Goal: Book appointment/travel/reservation

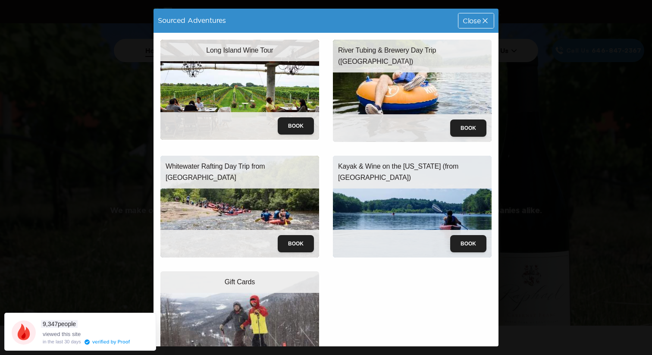
click at [472, 12] on div "Sourced Adventures Close" at bounding box center [326, 21] width 345 height 24
click at [462, 27] on div "Close" at bounding box center [476, 20] width 35 height 15
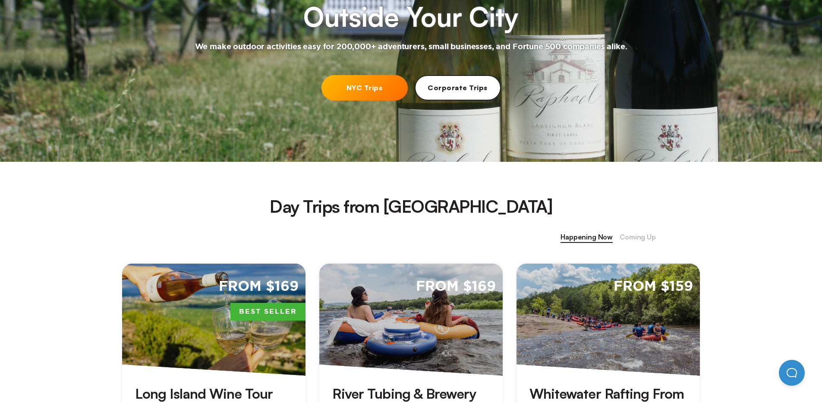
click at [625, 232] on span "Coming Up" at bounding box center [637, 237] width 36 height 11
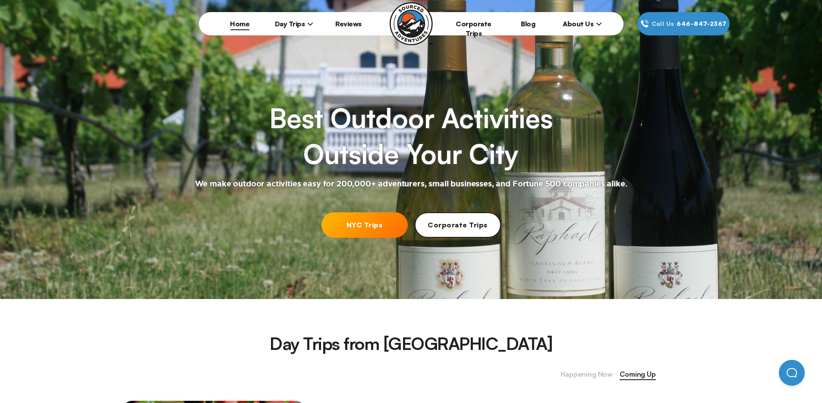
scroll to position [514, 0]
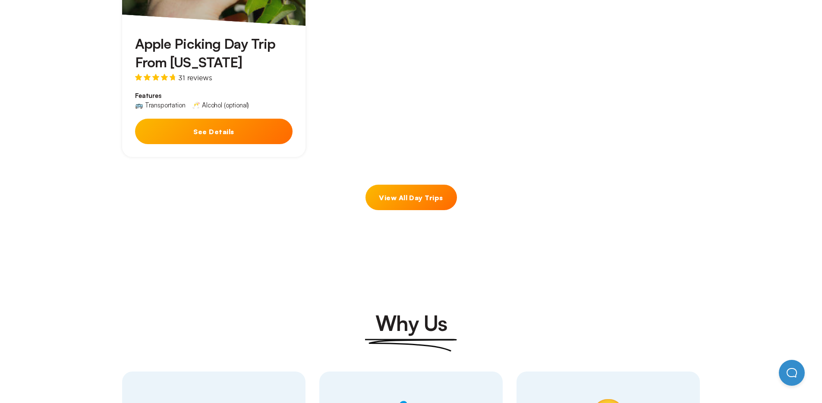
click at [204, 47] on h3 "Apple Picking Day Trip From [US_STATE]" at bounding box center [213, 53] width 157 height 37
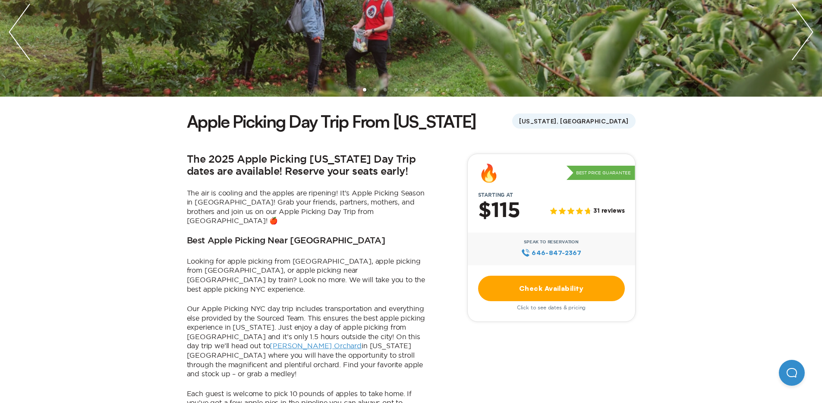
scroll to position [136, 0]
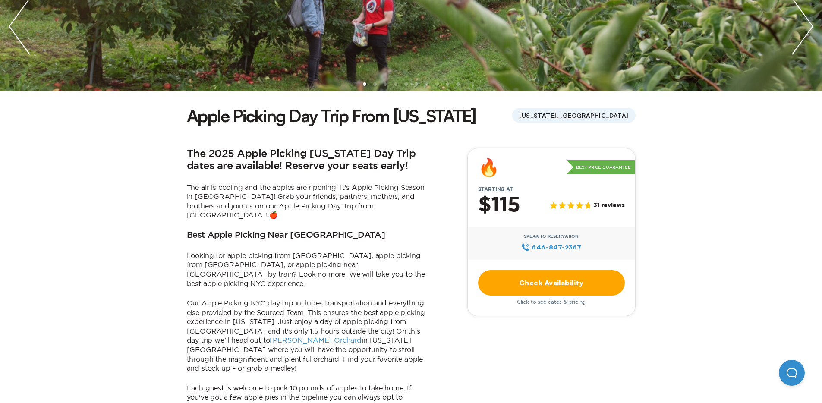
click at [522, 284] on link "Check Availability" at bounding box center [551, 282] width 147 height 25
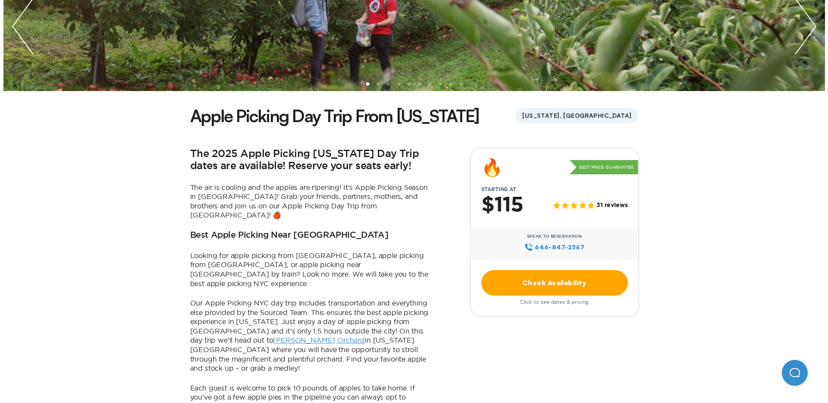
scroll to position [0, 0]
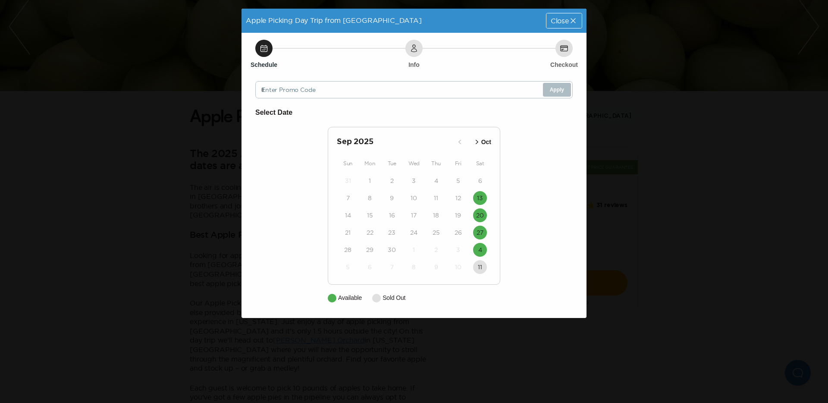
click at [482, 148] on button "Oct" at bounding box center [482, 142] width 24 height 14
click at [464, 139] on p "Sep" at bounding box center [459, 142] width 11 height 9
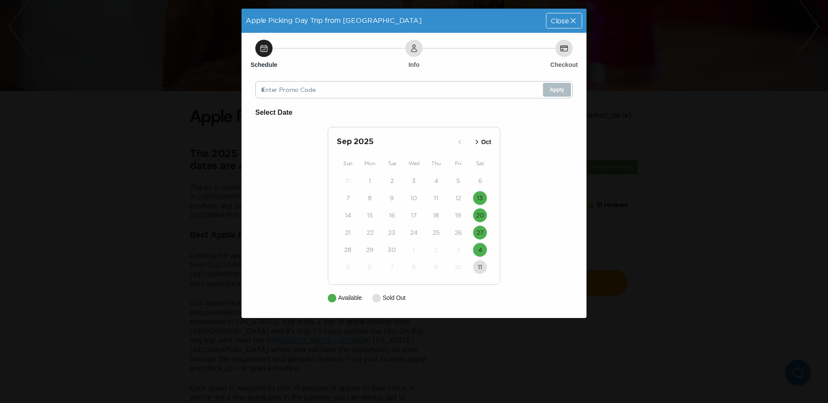
click at [574, 22] on icon at bounding box center [573, 20] width 9 height 9
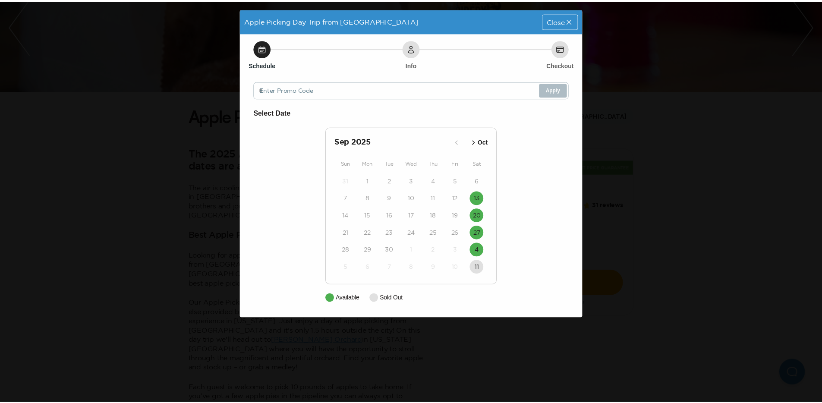
scroll to position [136, 0]
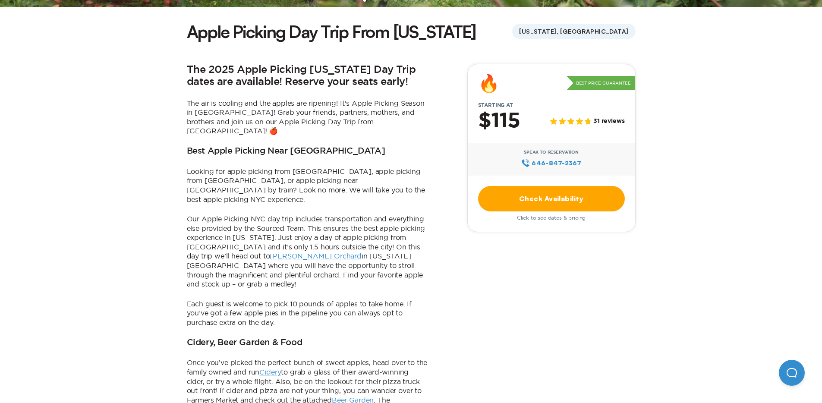
click at [583, 207] on link "Check Availability" at bounding box center [551, 198] width 147 height 25
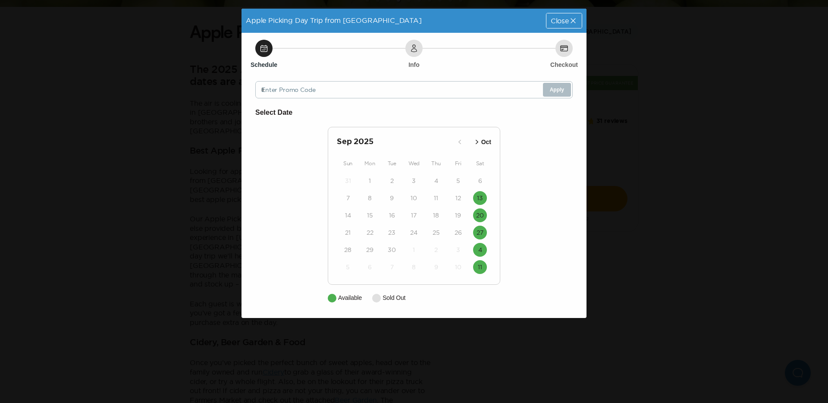
click at [547, 16] on div "Close" at bounding box center [564, 20] width 35 height 15
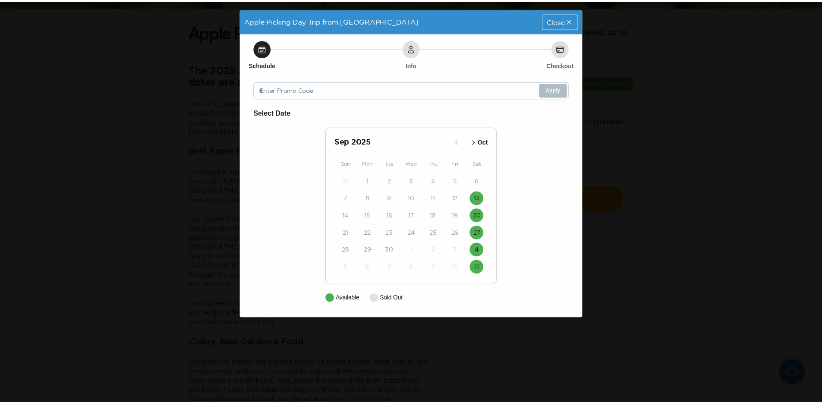
scroll to position [220, 0]
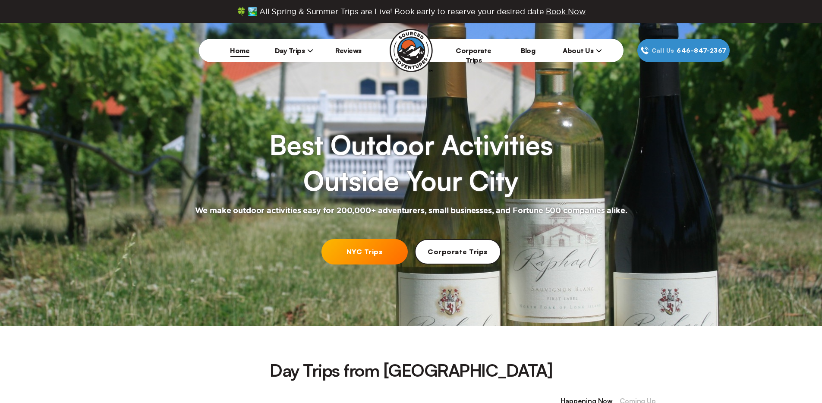
click at [377, 239] on link "NYC Trips" at bounding box center [364, 251] width 86 height 25
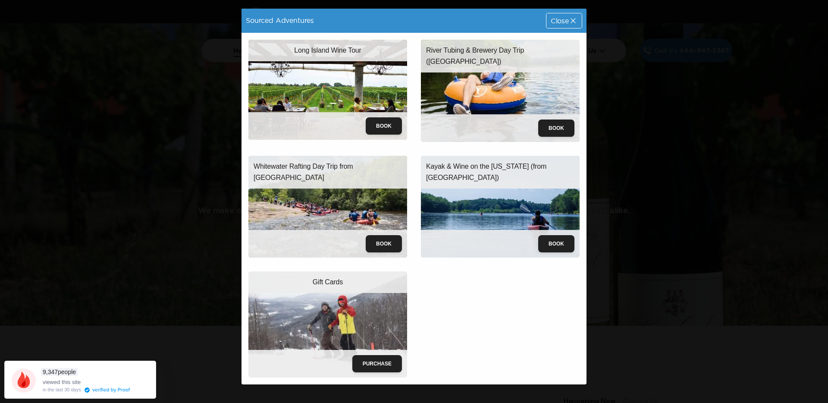
click at [576, 28] on div "Close" at bounding box center [564, 20] width 35 height 15
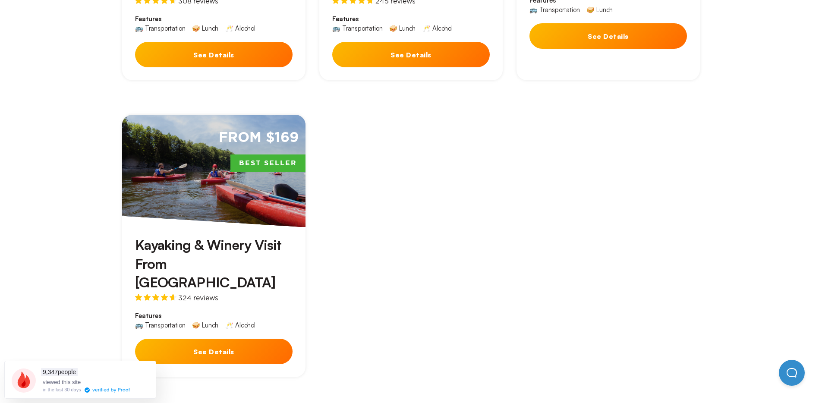
scroll to position [323, 0]
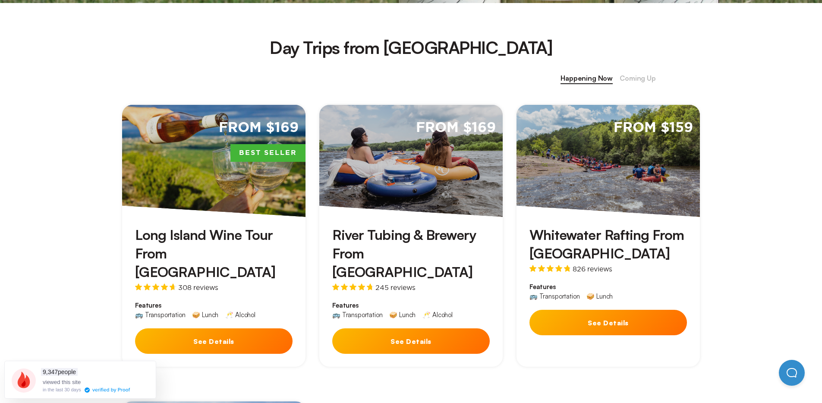
click at [630, 89] on div "From $169 Best Seller Long Island Wine Tour From NYC 308 reviews Features 🚌 Tra…" at bounding box center [410, 385] width 591 height 594
click at [649, 71] on div "Day Trips from NYC Happening Now Coming Up From $169 Best Seller Long Island Wi…" at bounding box center [411, 374] width 822 height 743
click at [642, 80] on span "Coming Up" at bounding box center [637, 78] width 36 height 11
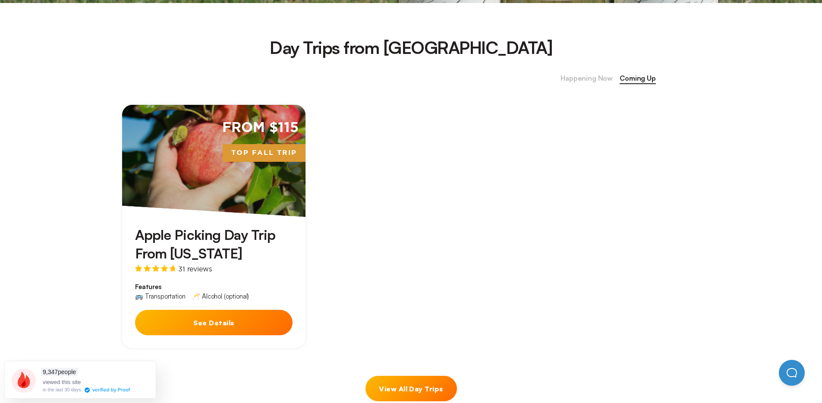
click at [317, 218] on div "From $115 Top Fall Trip Apple Picking Day Trip From New York 31 reviews Feature…" at bounding box center [410, 227] width 591 height 278
click at [215, 238] on h3 "Apple Picking Day Trip From [US_STATE]" at bounding box center [213, 244] width 157 height 37
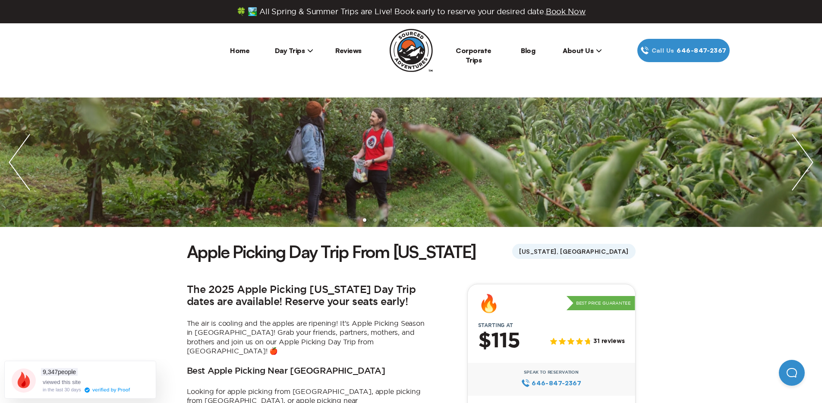
scroll to position [179, 0]
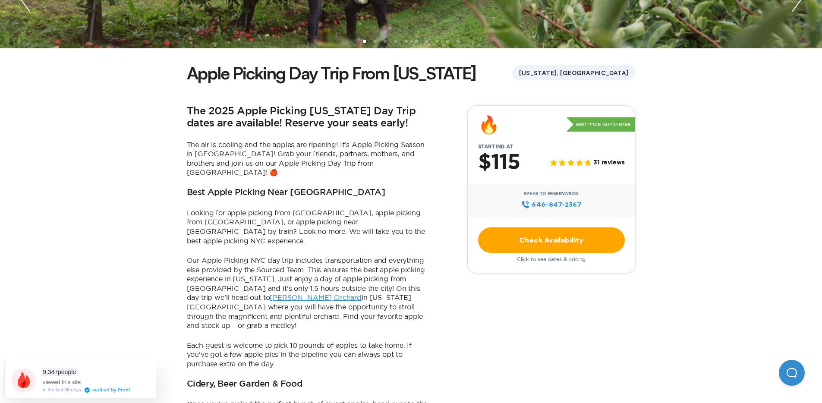
click at [529, 238] on link "Check Availability" at bounding box center [551, 239] width 147 height 25
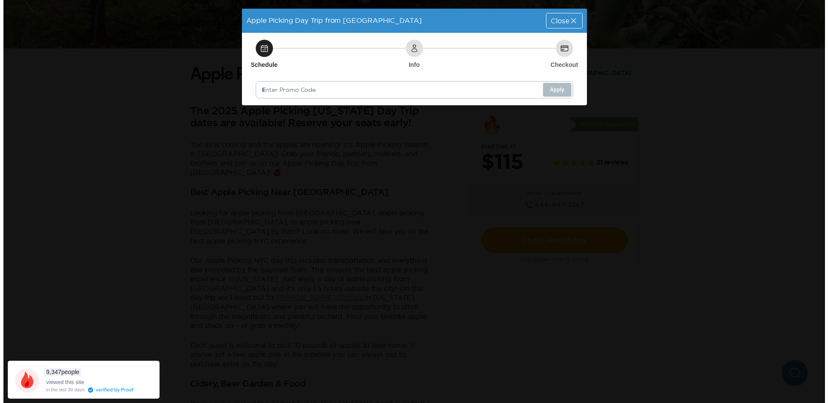
scroll to position [0, 0]
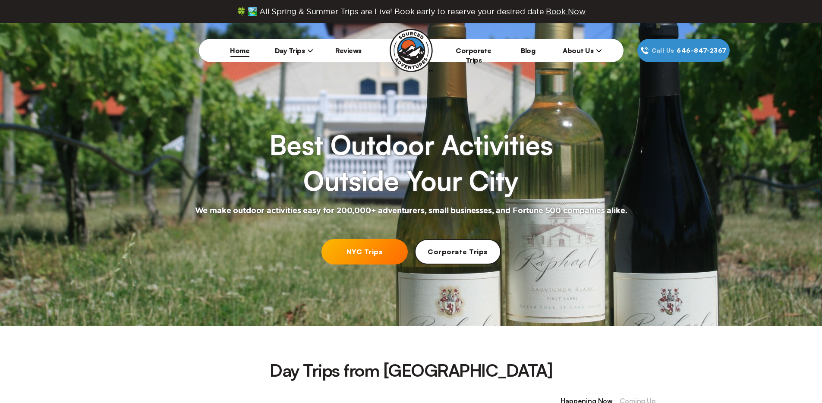
click at [377, 255] on link "NYC Trips" at bounding box center [364, 251] width 86 height 25
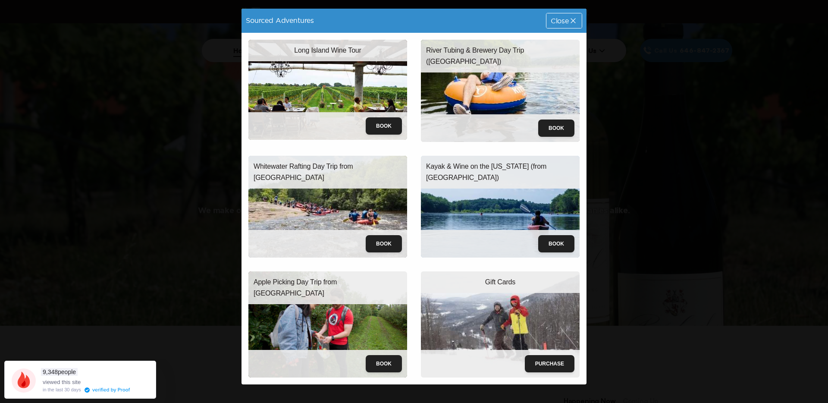
click at [378, 303] on img at bounding box center [327, 324] width 159 height 106
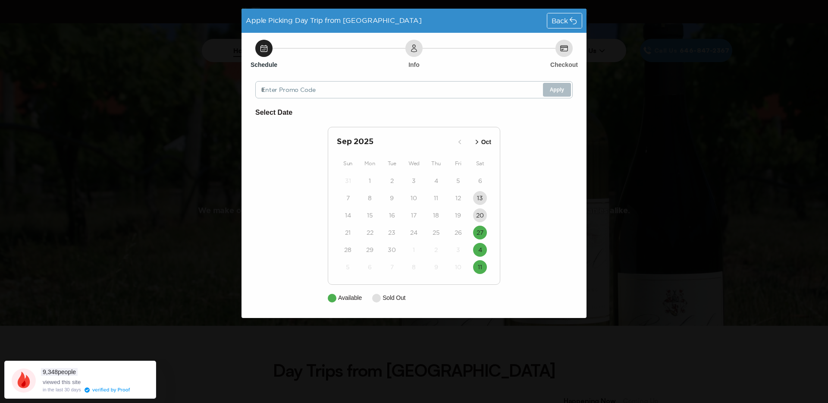
click at [576, 22] on icon at bounding box center [573, 21] width 6 height 6
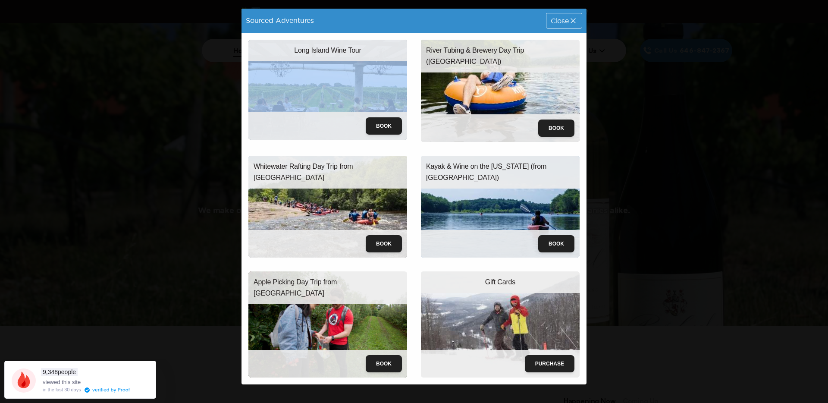
click at [576, 22] on icon at bounding box center [573, 20] width 9 height 9
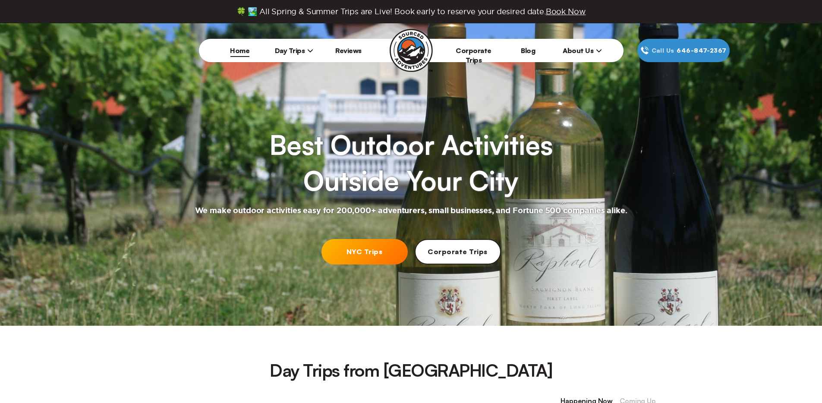
click at [306, 55] on li "Day Trips New York City Boston Chicago" at bounding box center [294, 50] width 54 height 23
click at [308, 46] on li "Day Trips New York City Boston Chicago" at bounding box center [294, 50] width 54 height 23
